Goal: Find specific page/section: Locate a particular part of the current website

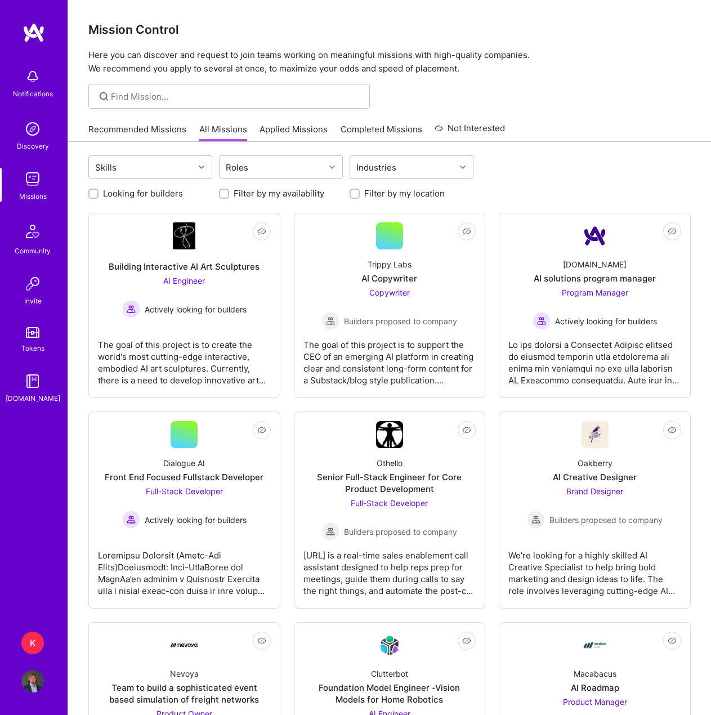
click at [39, 146] on div "Discovery" at bounding box center [33, 146] width 32 height 12
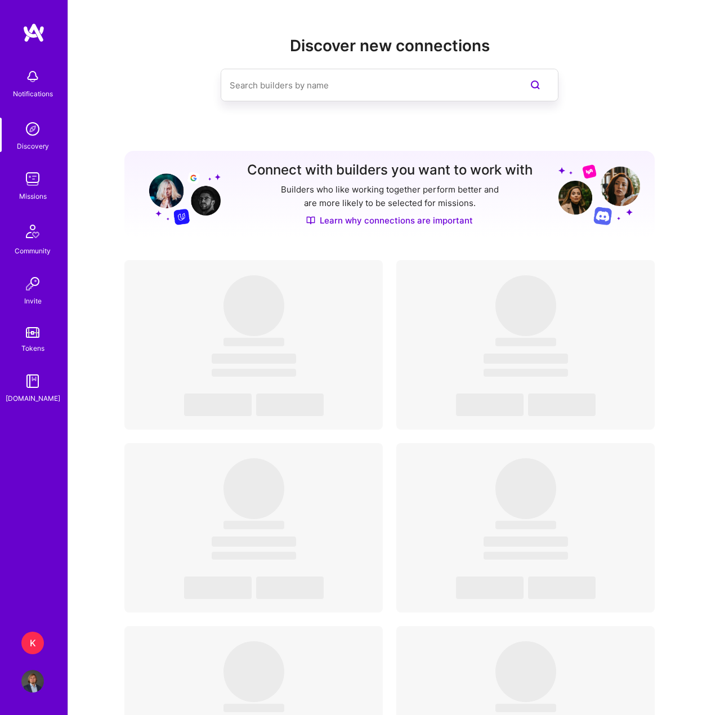
click at [253, 89] on input at bounding box center [367, 85] width 275 height 29
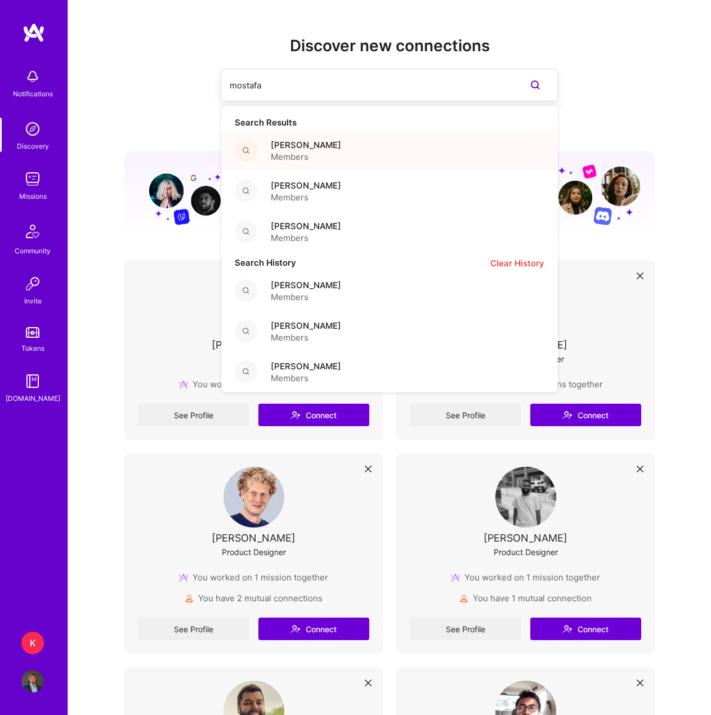
type input "mostafa"
click at [367, 151] on div "[PERSON_NAME] Members" at bounding box center [389, 151] width 337 height 41
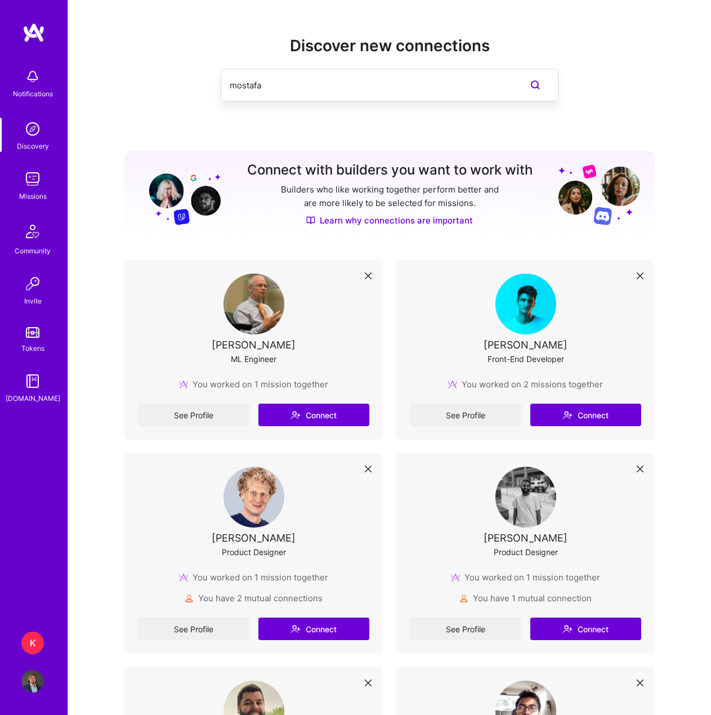
click at [294, 86] on input "mostafa" at bounding box center [367, 85] width 275 height 29
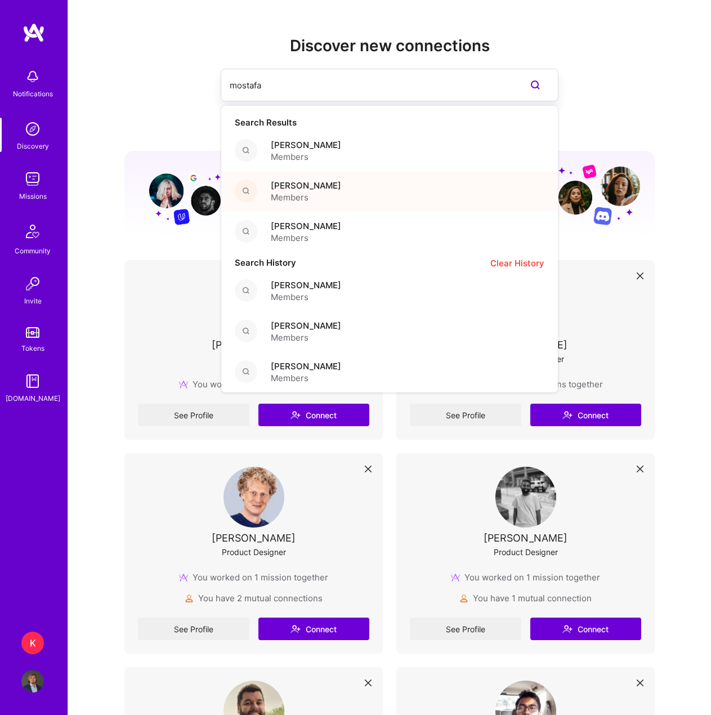
click at [306, 196] on span "Members" at bounding box center [306, 197] width 70 height 12
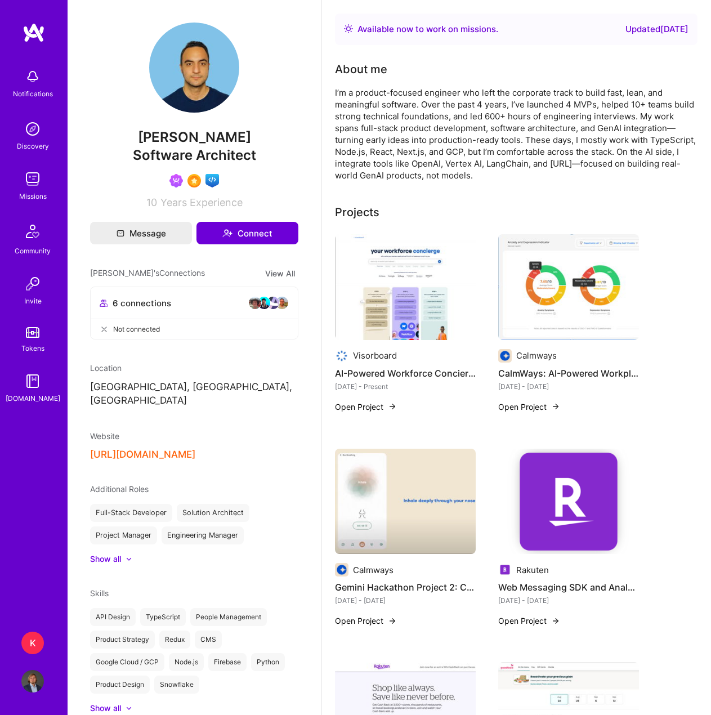
click at [162, 449] on button "[URL][DOMAIN_NAME]" at bounding box center [142, 455] width 105 height 12
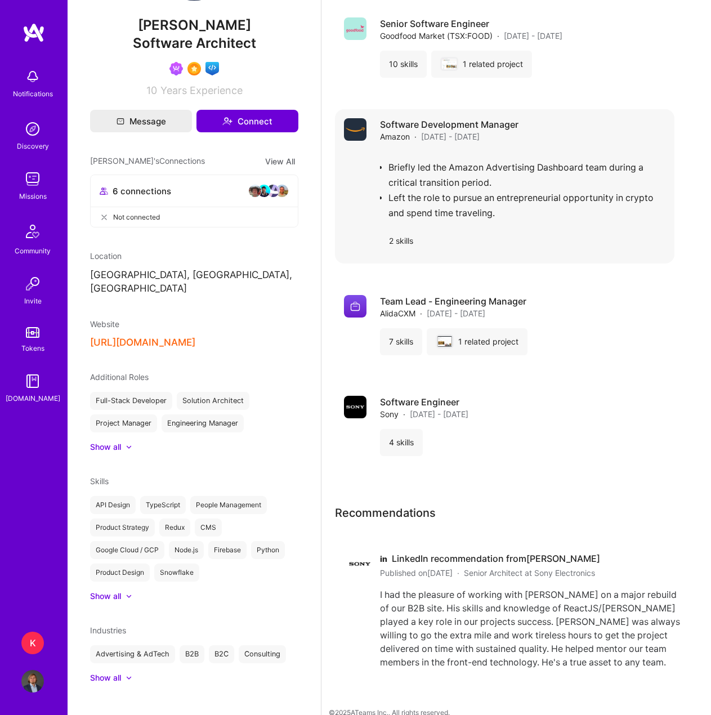
scroll to position [1639, 0]
